Goal: Navigation & Orientation: Find specific page/section

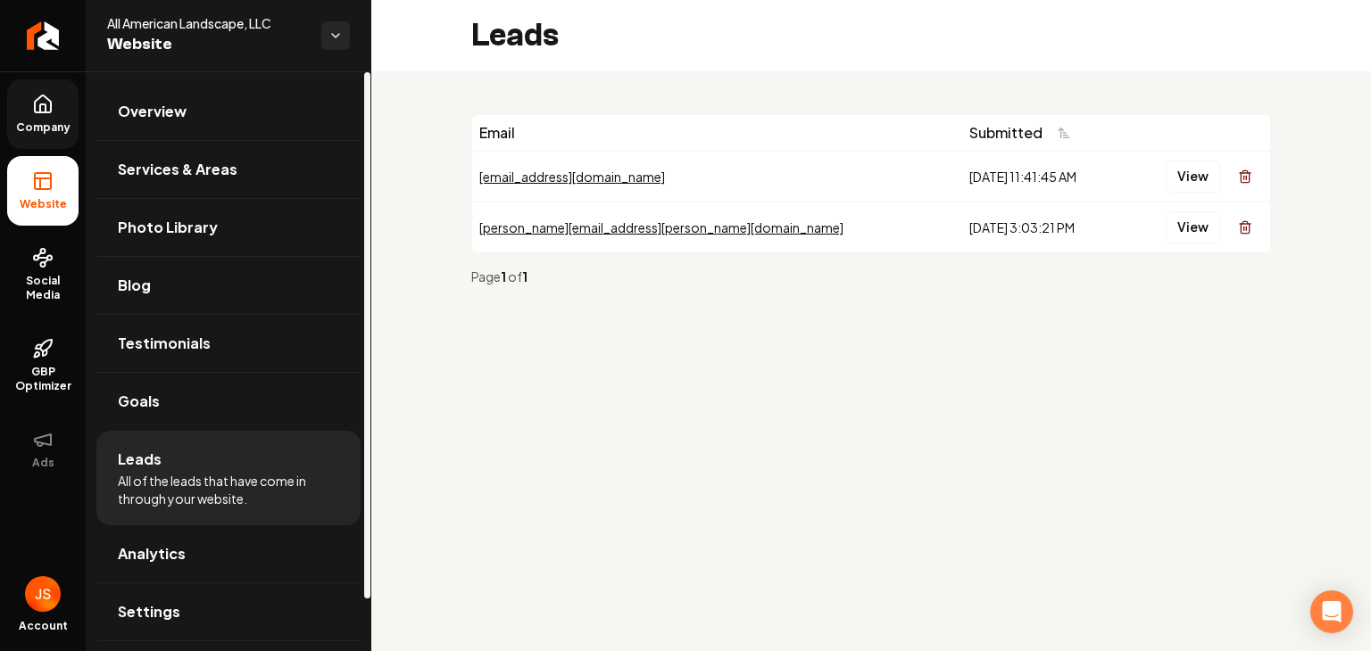
click at [75, 122] on span "Company" at bounding box center [43, 127] width 69 height 14
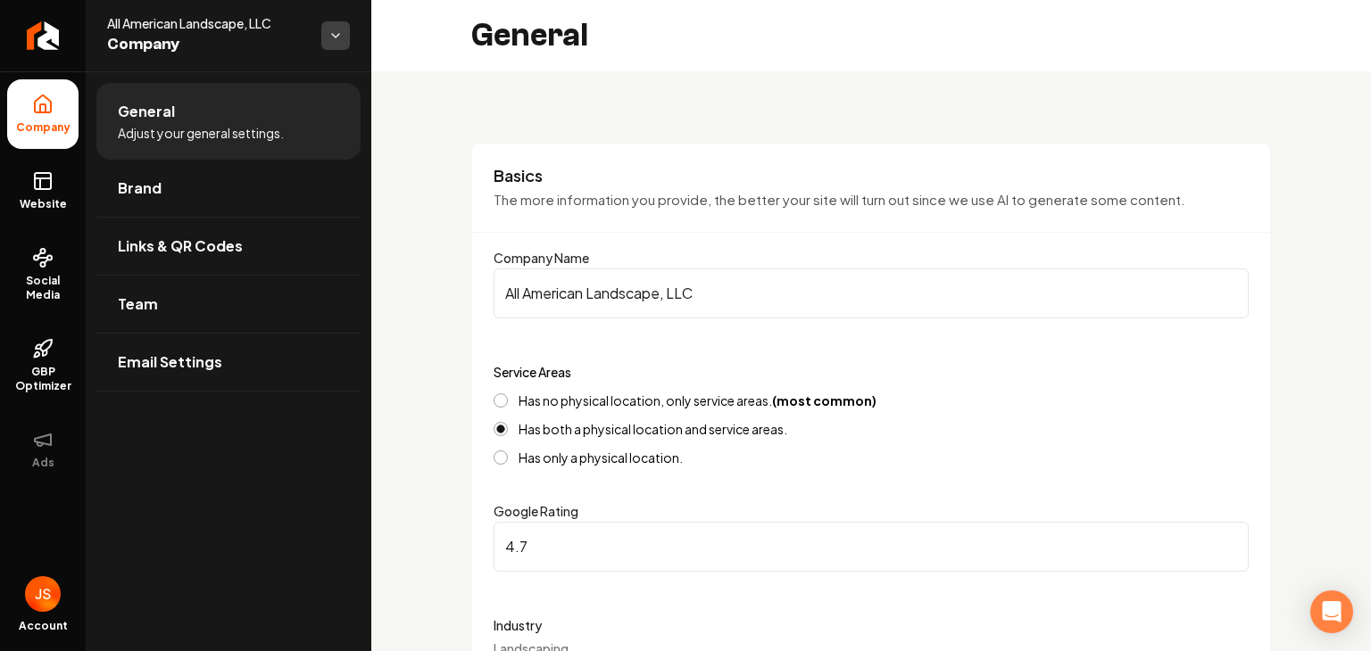
click at [345, 45] on html "**********" at bounding box center [685, 325] width 1371 height 651
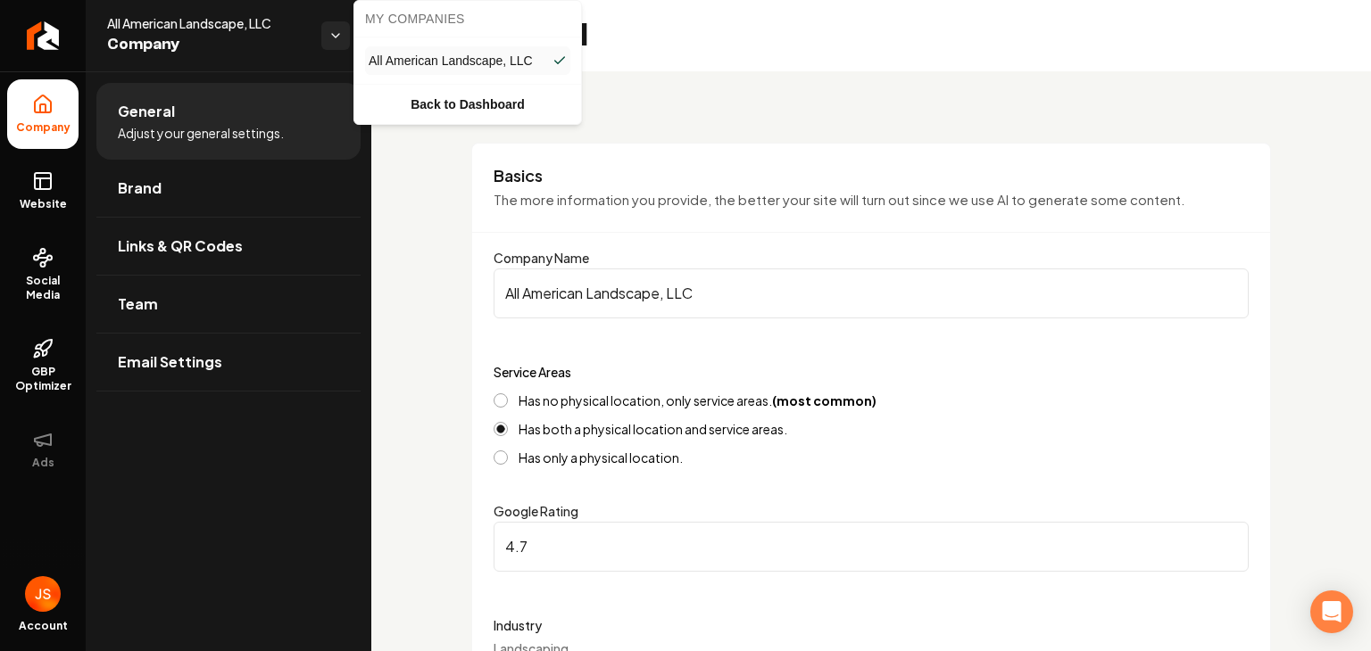
click at [328, 27] on html "**********" at bounding box center [685, 325] width 1371 height 651
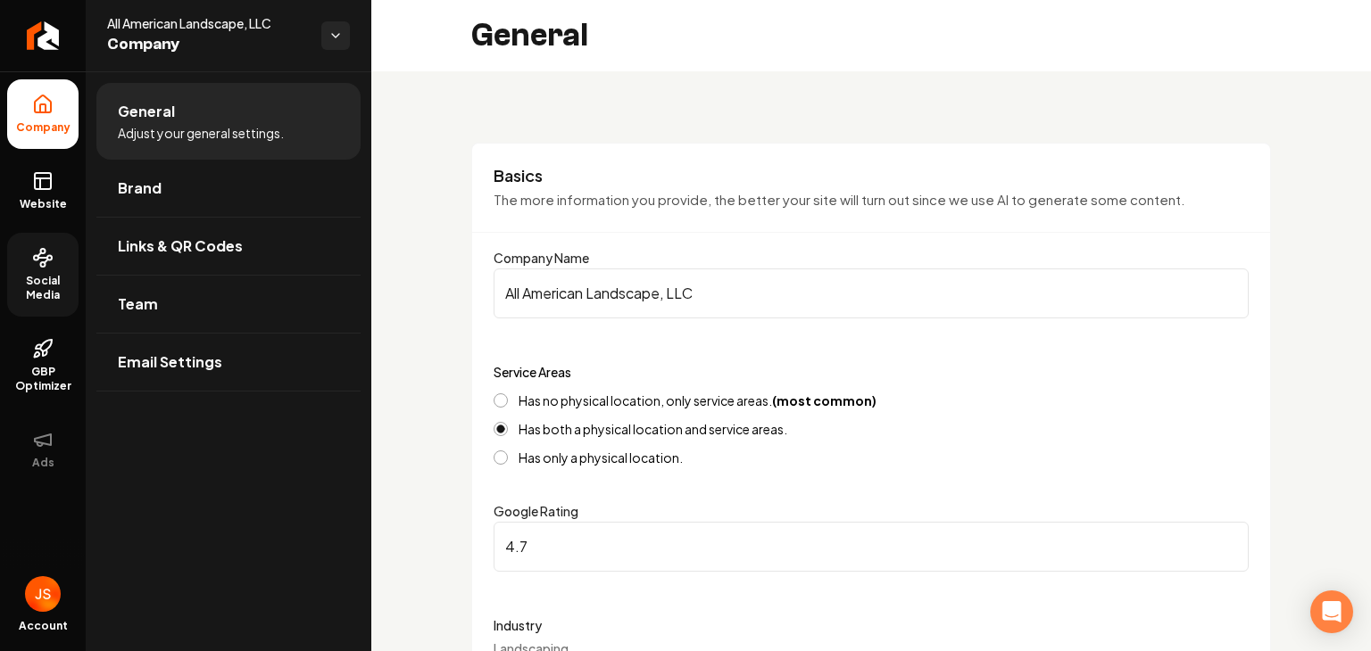
click at [64, 283] on span "Social Media" at bounding box center [42, 288] width 71 height 29
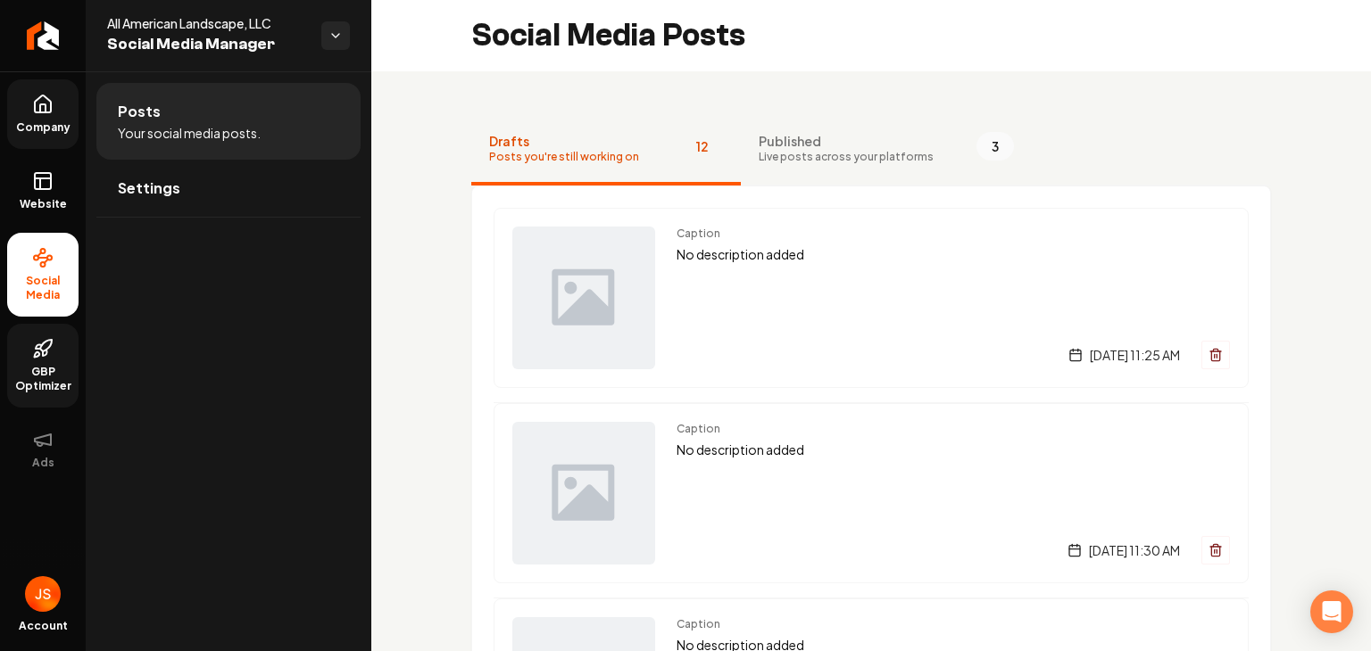
click at [50, 373] on span "GBP Optimizer" at bounding box center [42, 379] width 71 height 29
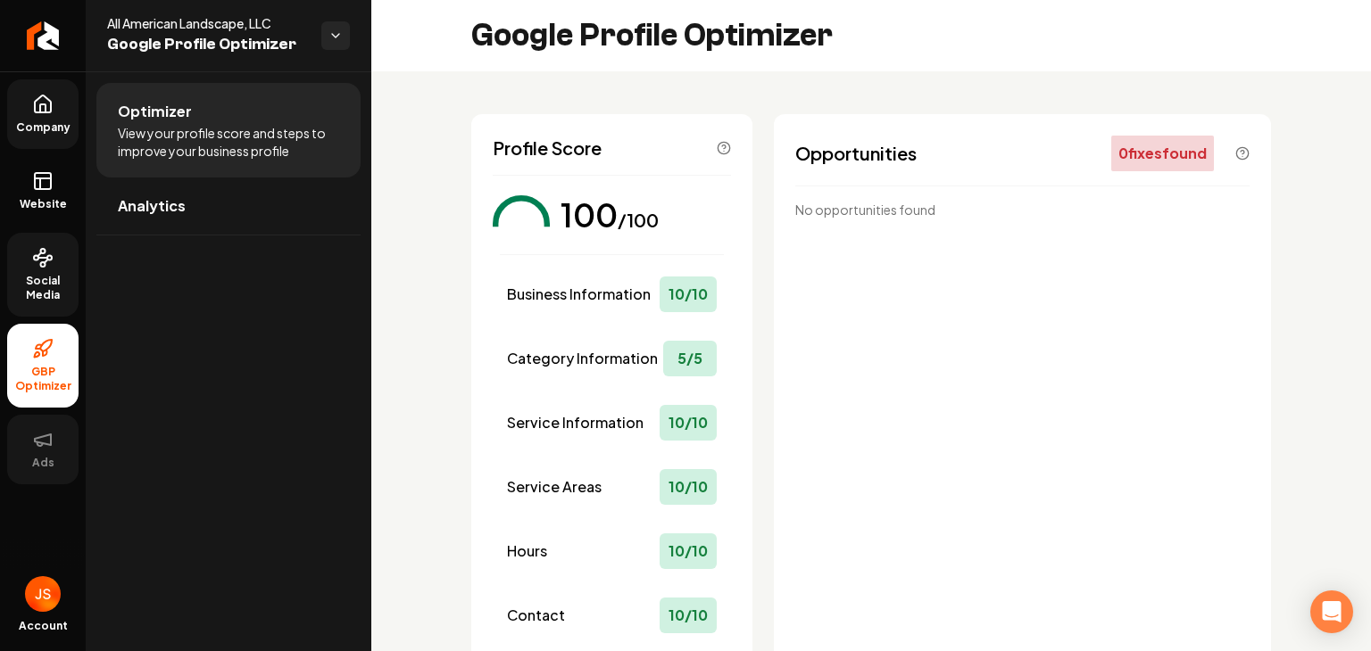
click at [48, 460] on span "Ads" at bounding box center [43, 463] width 37 height 14
click at [57, 205] on span "Website" at bounding box center [43, 204] width 62 height 14
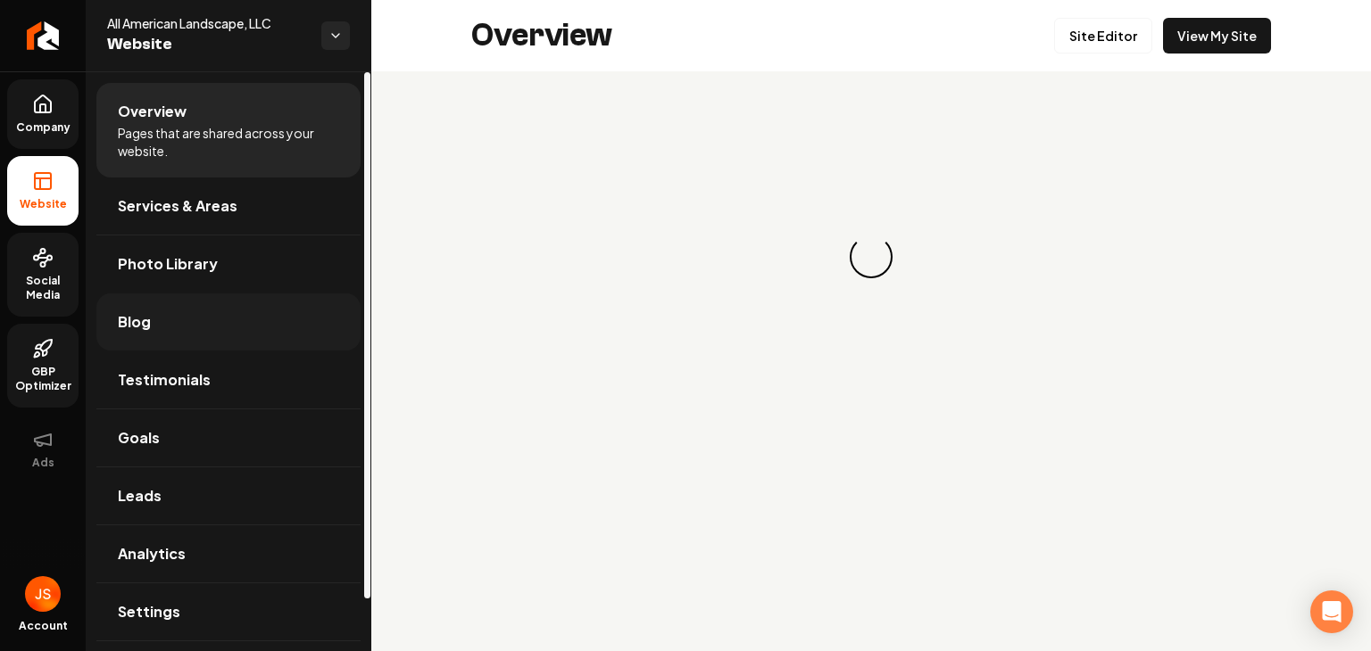
click at [174, 318] on link "Blog" at bounding box center [228, 322] width 264 height 57
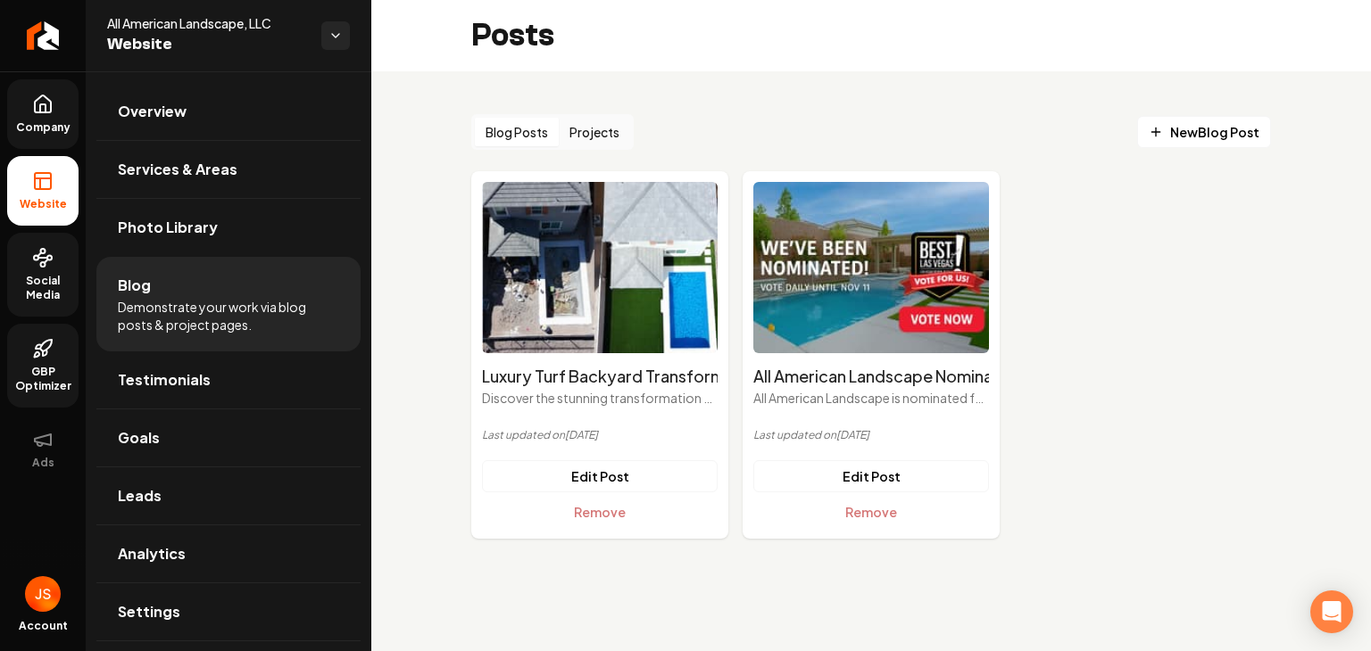
click at [597, 141] on button "Projects" at bounding box center [594, 132] width 71 height 29
click at [523, 136] on button "Blog Posts" at bounding box center [517, 132] width 84 height 29
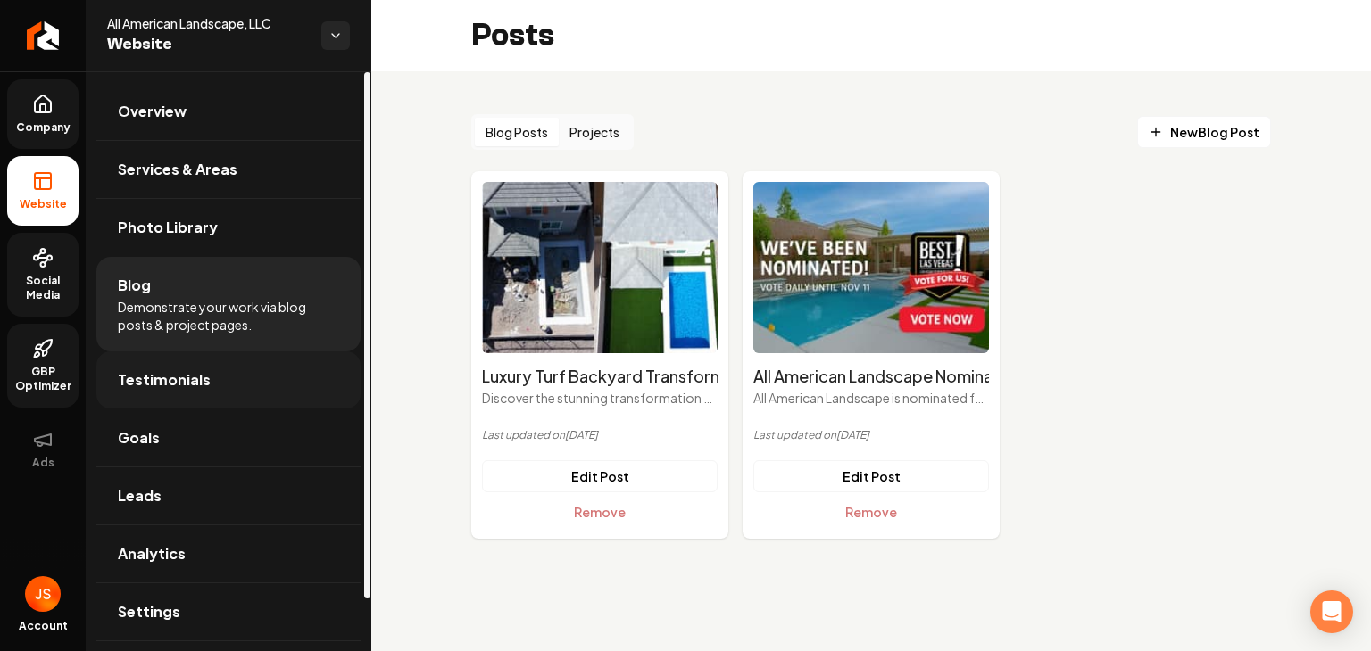
click at [231, 369] on link "Testimonials" at bounding box center [228, 380] width 264 height 57
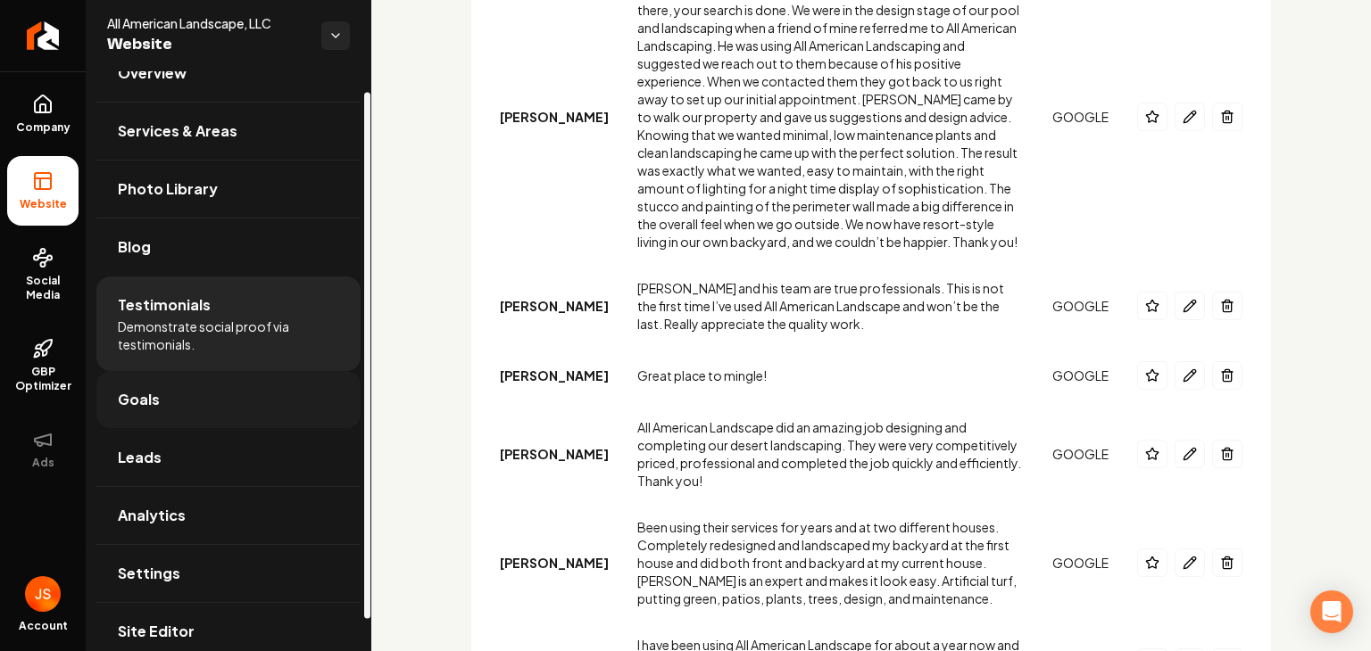
scroll to position [57, 0]
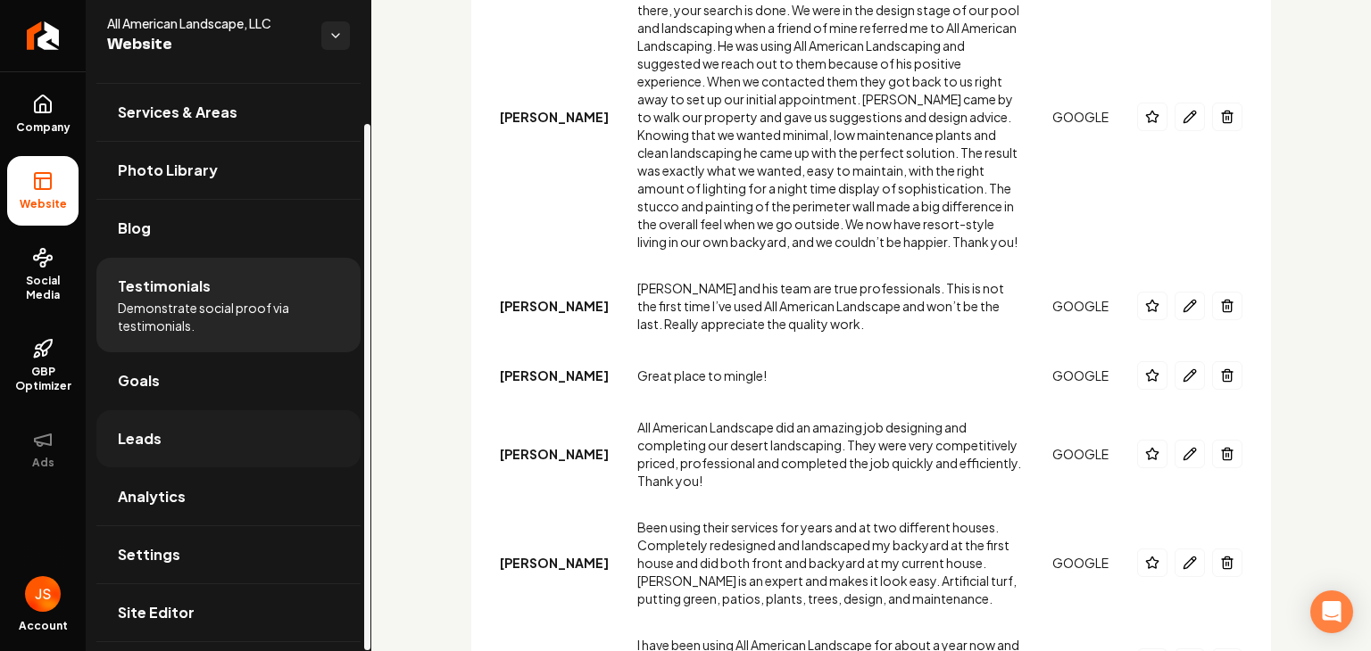
click at [215, 435] on link "Leads" at bounding box center [228, 439] width 264 height 57
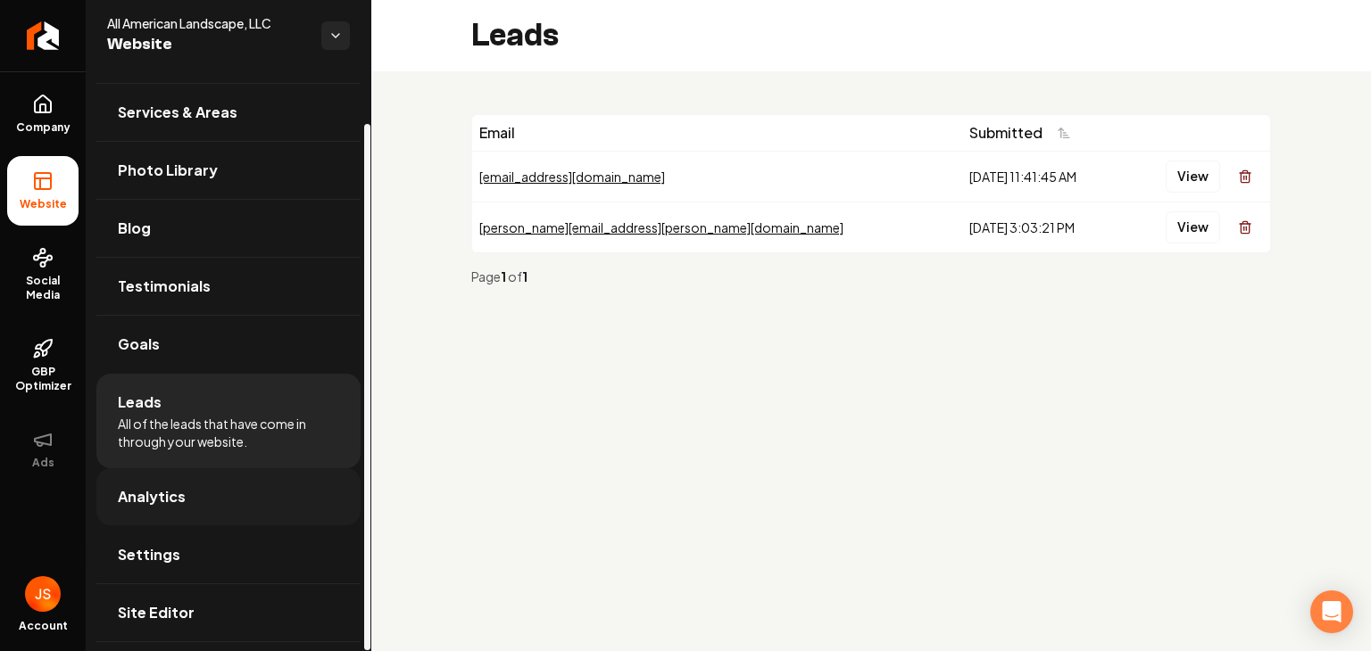
click at [241, 490] on link "Analytics" at bounding box center [228, 497] width 264 height 57
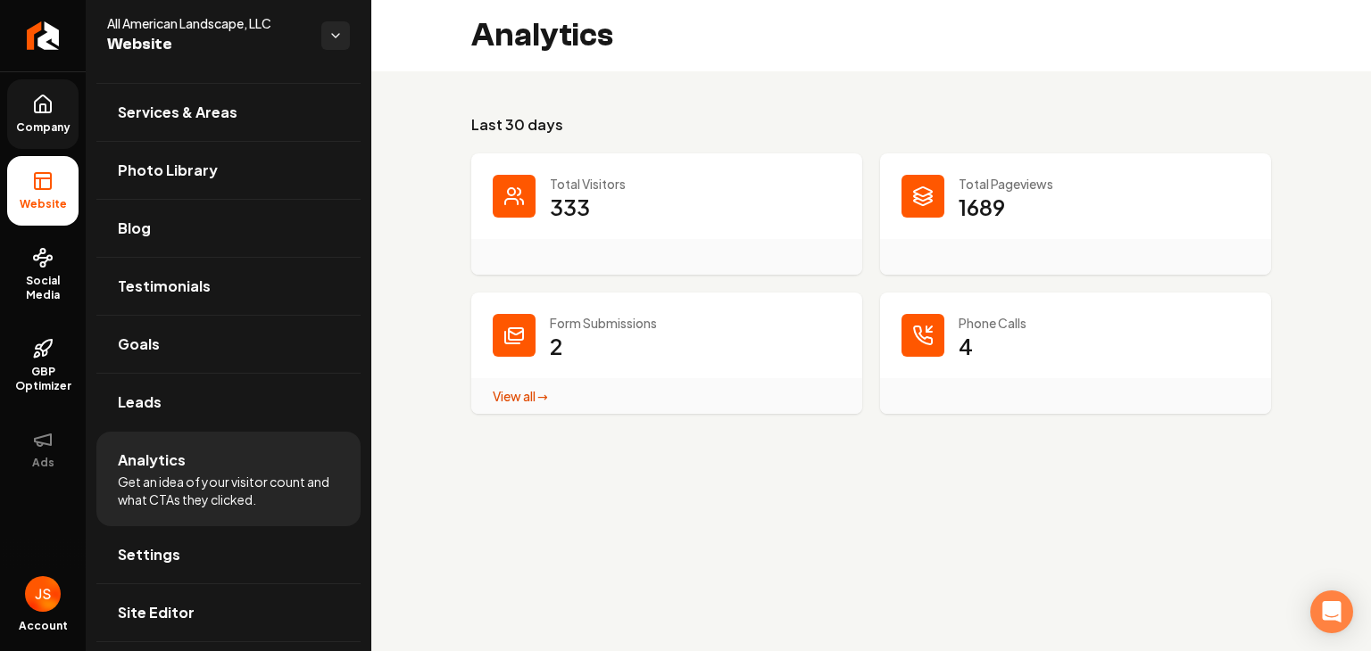
click at [37, 133] on span "Company" at bounding box center [43, 127] width 69 height 14
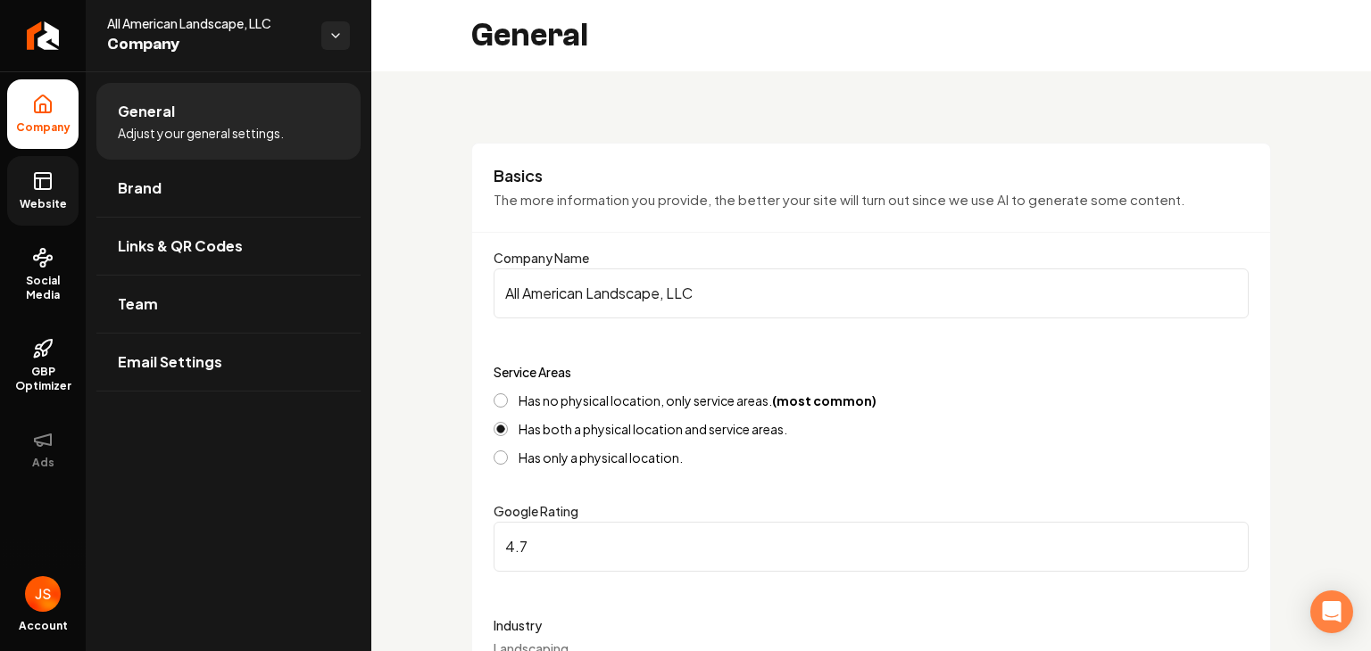
click at [46, 185] on icon at bounding box center [42, 180] width 21 height 21
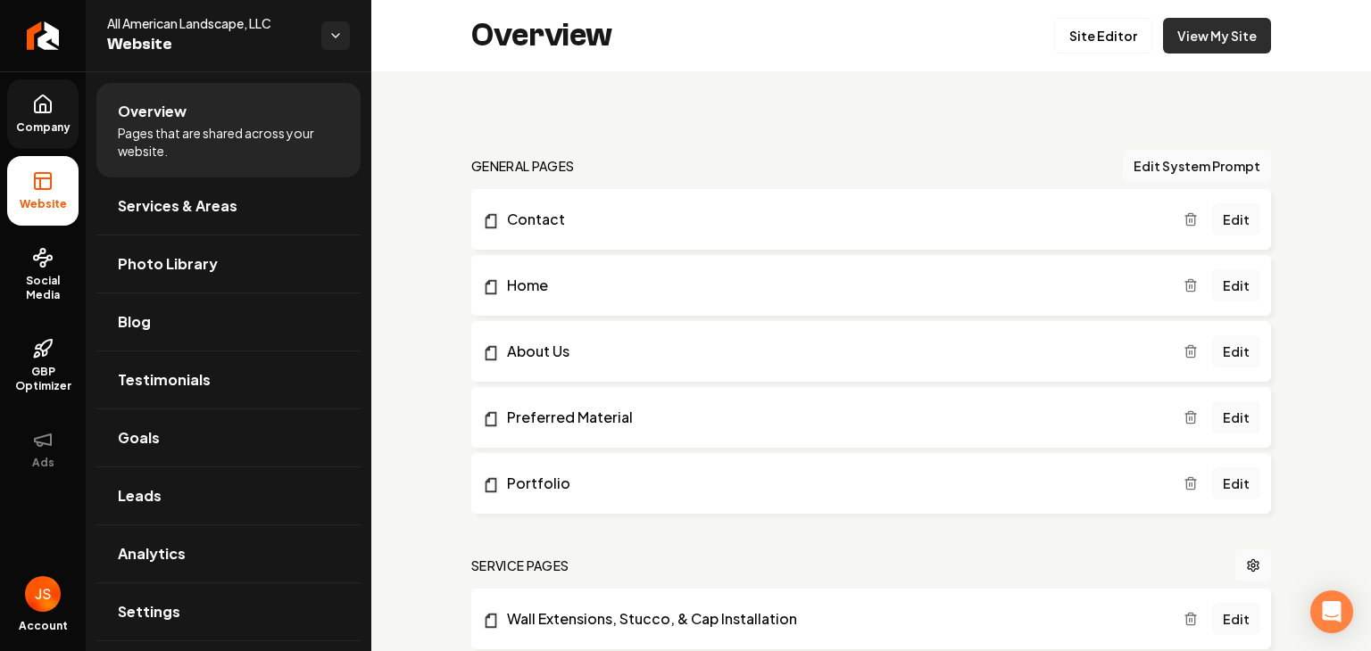
click at [1191, 41] on link "View My Site" at bounding box center [1217, 36] width 108 height 36
